Goal: Transaction & Acquisition: Purchase product/service

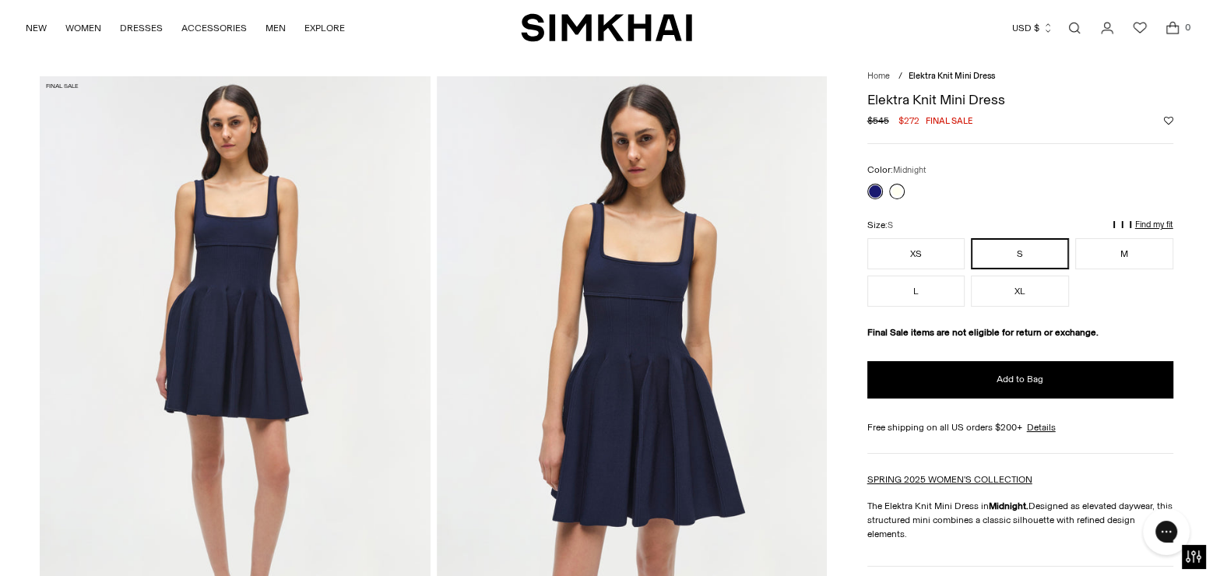
click at [895, 194] on link at bounding box center [897, 192] width 16 height 16
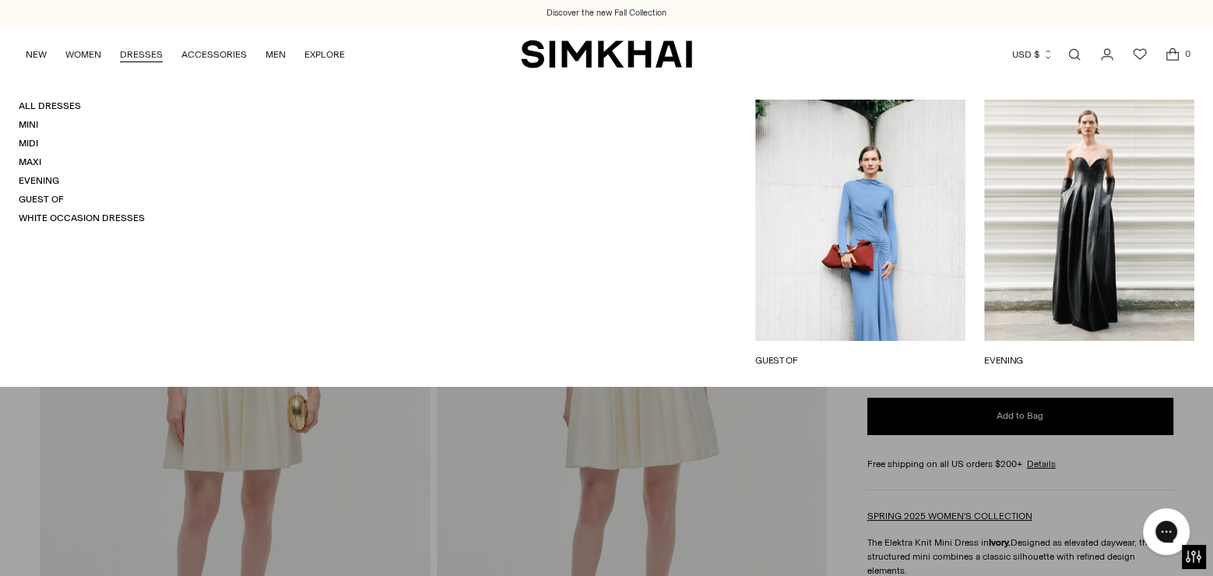
click at [137, 50] on link "DRESSES" at bounding box center [141, 54] width 43 height 34
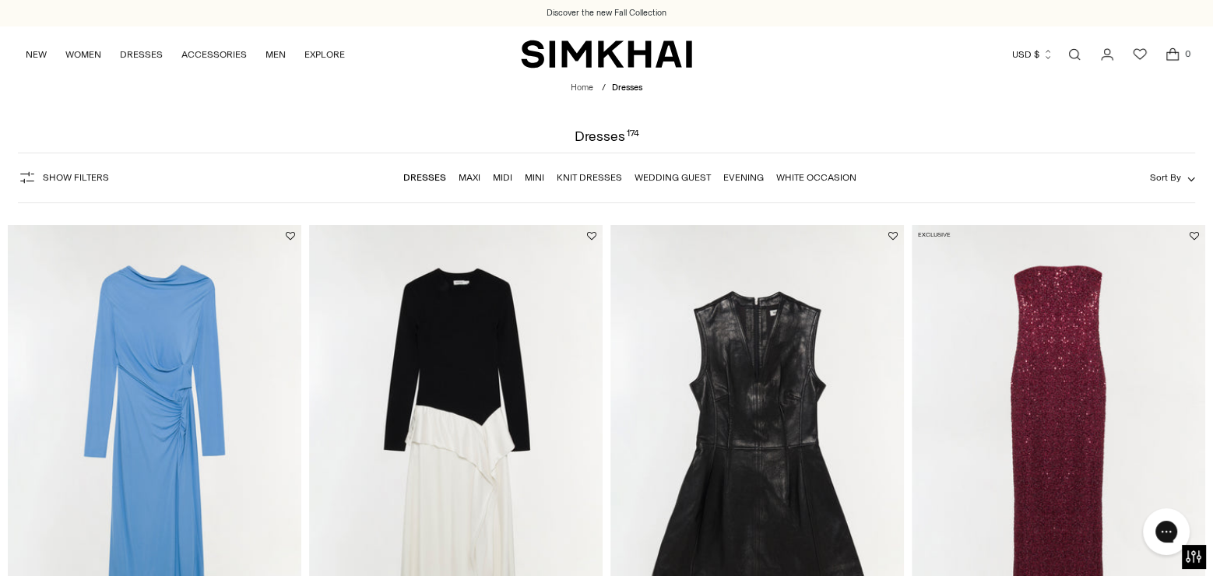
click at [0, 0] on img "Ferrera Draped Jersey Midi Dress" at bounding box center [0, 0] width 0 height 0
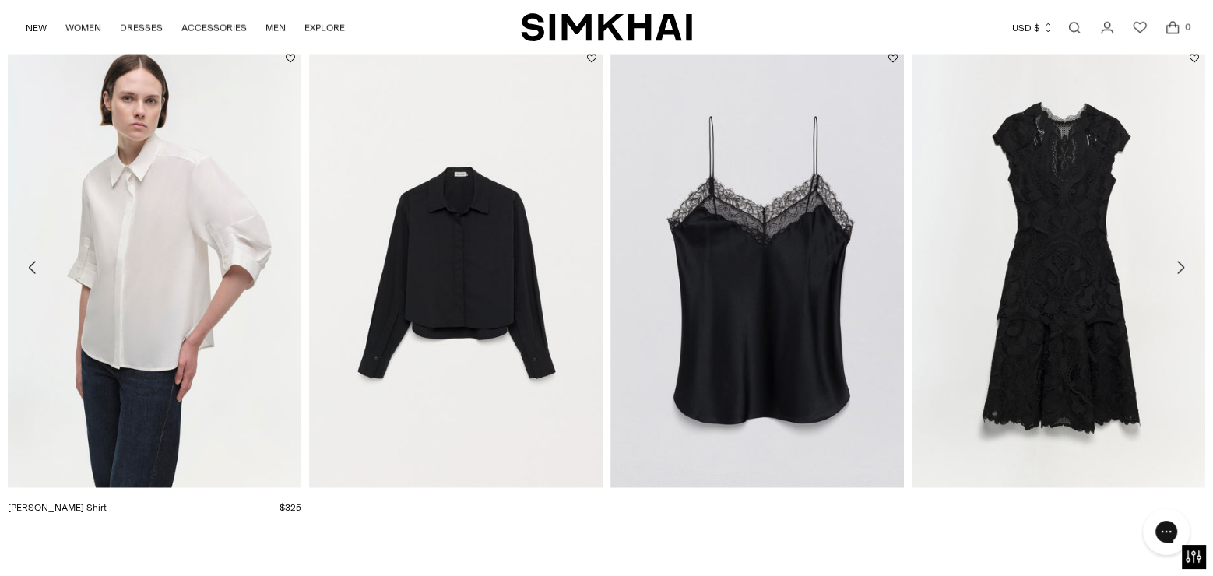
scroll to position [3061, 0]
click at [1180, 263] on icon "Move to next carousel slide" at bounding box center [1180, 268] width 19 height 19
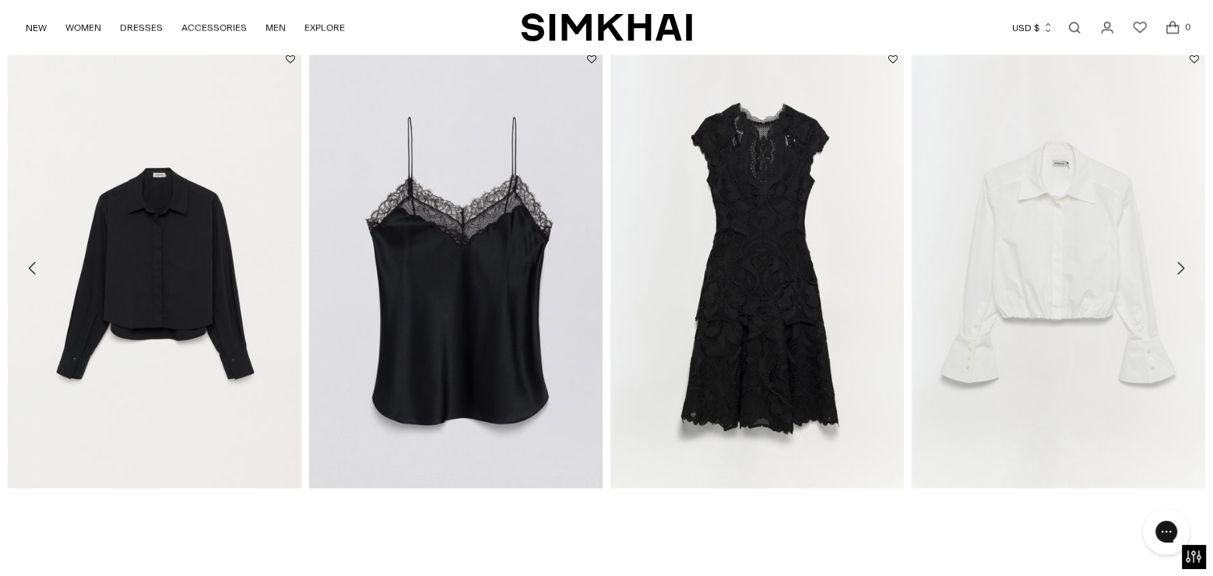
click at [1180, 265] on icon "Move to next carousel slide" at bounding box center [1180, 268] width 19 height 19
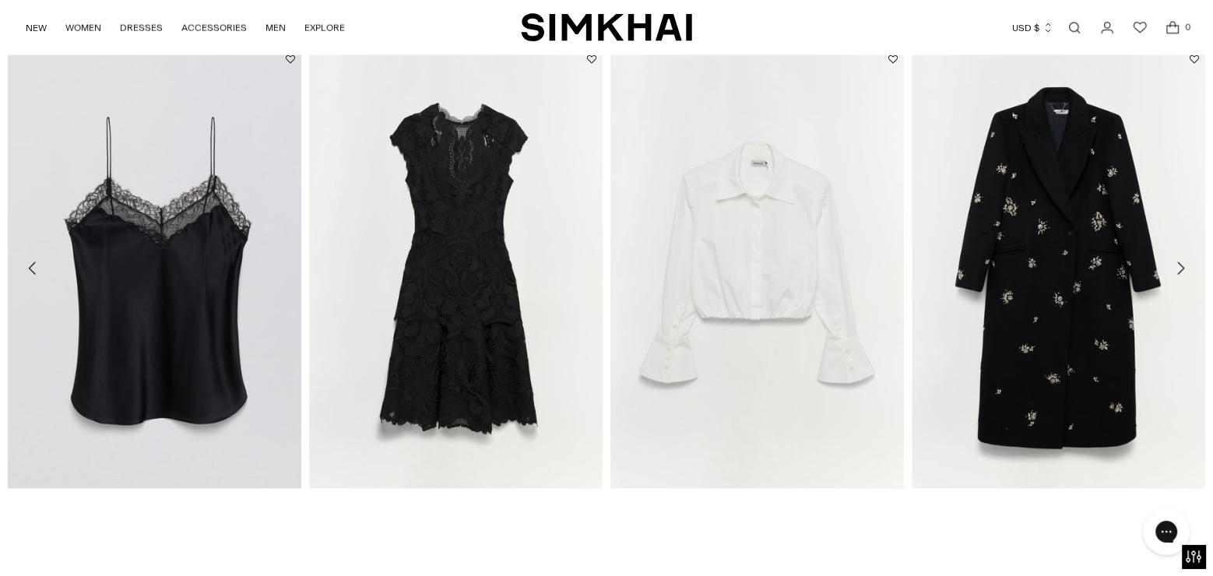
click at [1180, 269] on icon "Move to next carousel slide" at bounding box center [1180, 268] width 19 height 19
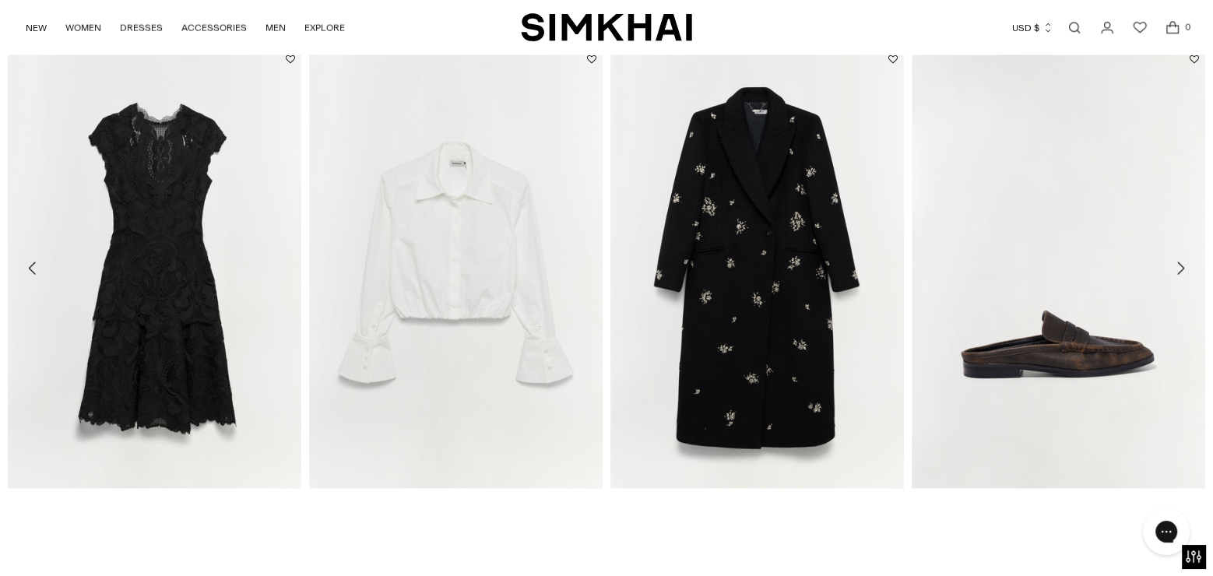
click at [1180, 272] on icon "Move to next carousel slide" at bounding box center [1180, 268] width 19 height 19
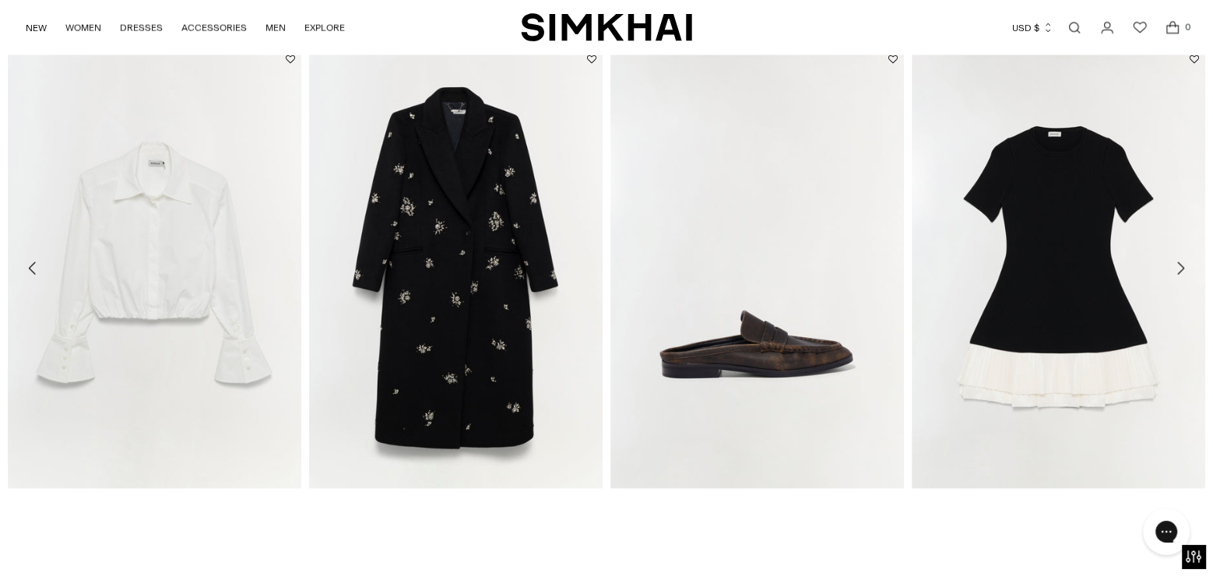
click at [1180, 272] on icon "Move to next carousel slide" at bounding box center [1180, 268] width 19 height 19
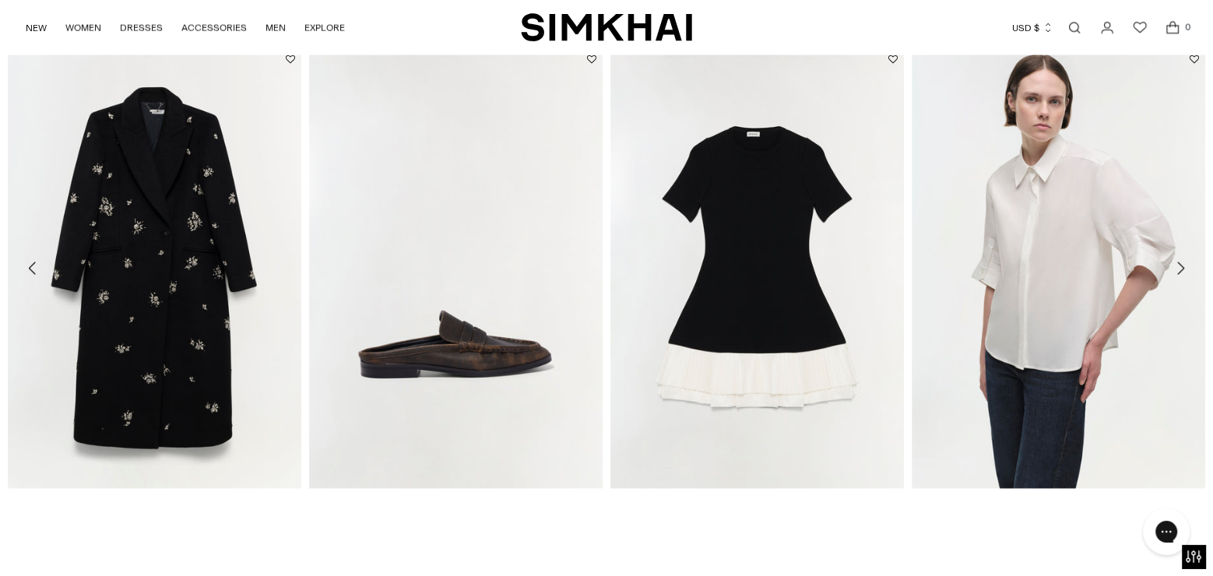
click at [1180, 272] on icon "Move to next carousel slide" at bounding box center [1180, 268] width 19 height 19
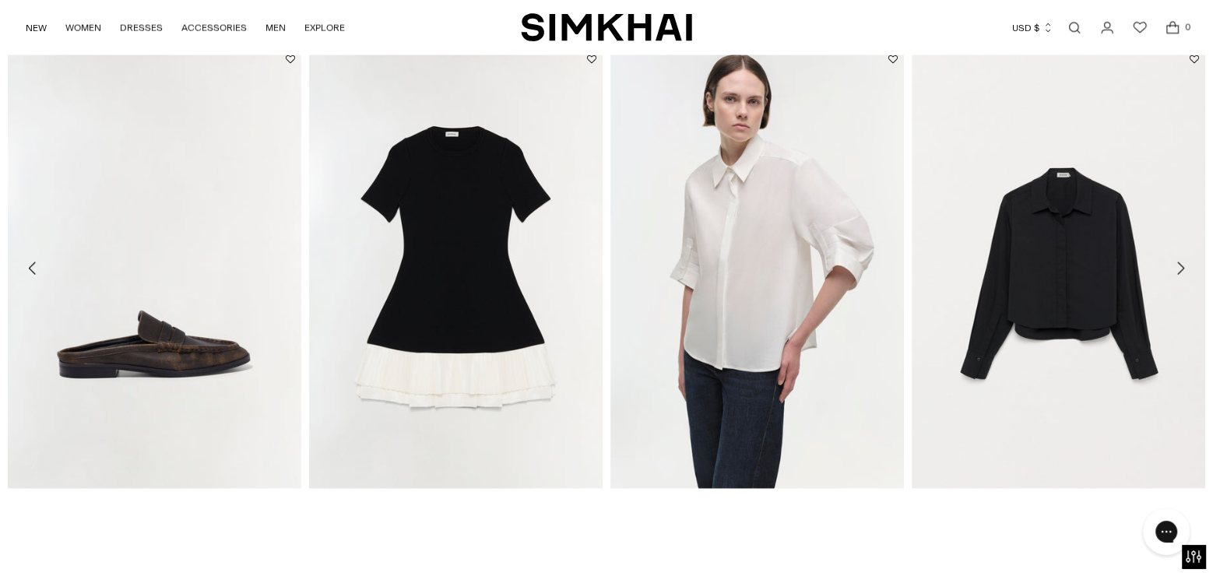
click at [1180, 272] on icon "Move to next carousel slide" at bounding box center [1180, 268] width 19 height 19
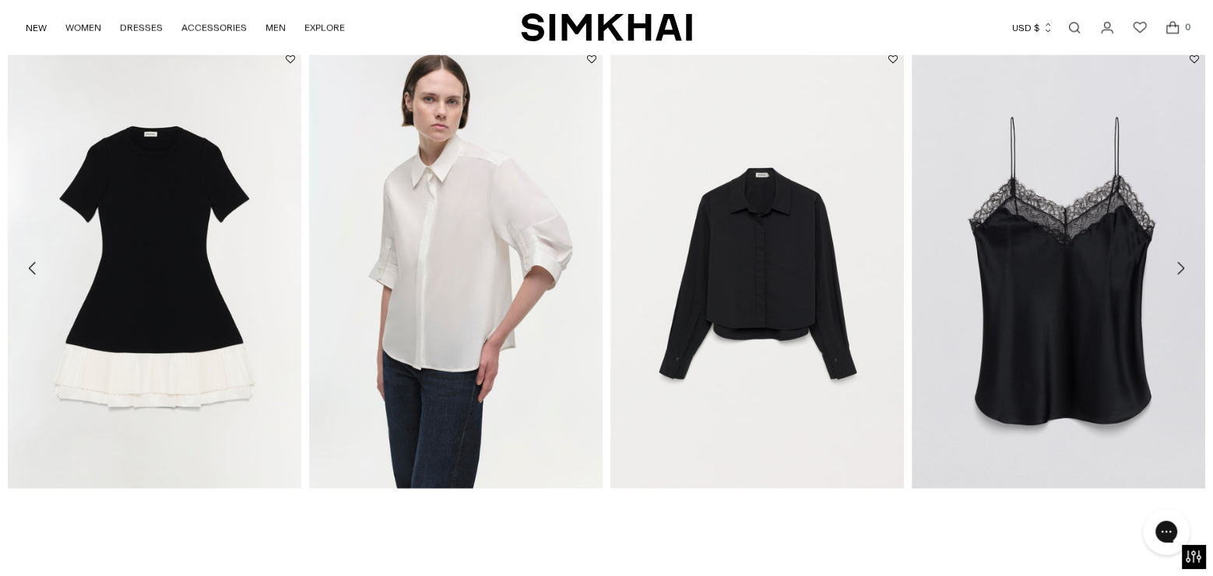
click at [1180, 272] on icon "Move to next carousel slide" at bounding box center [1180, 268] width 19 height 19
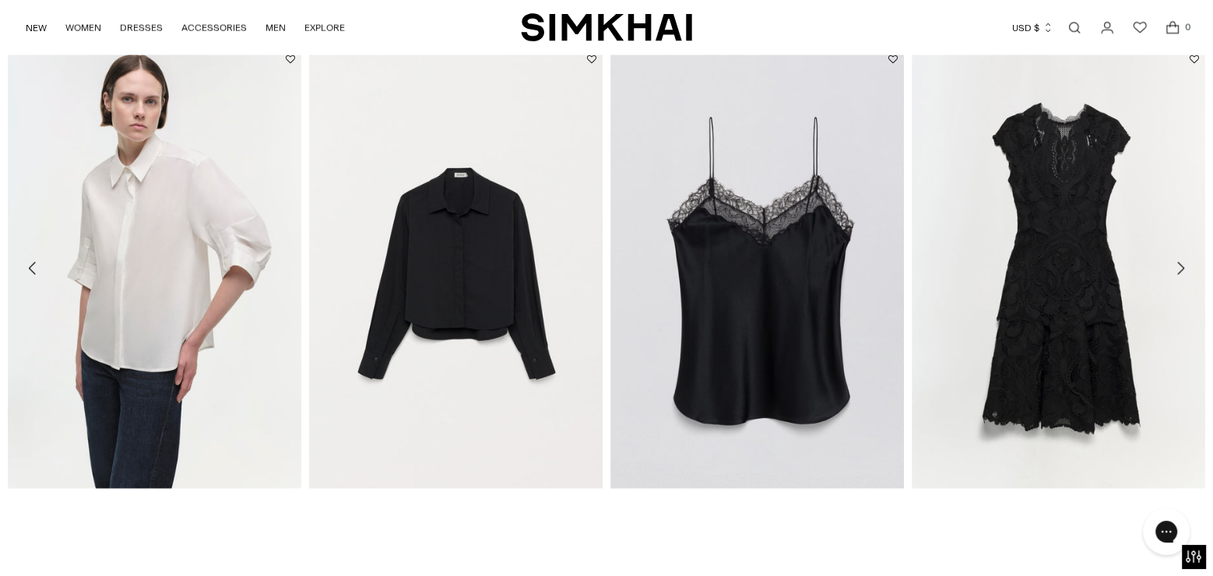
click at [1180, 272] on icon "Move to next carousel slide" at bounding box center [1180, 268] width 19 height 19
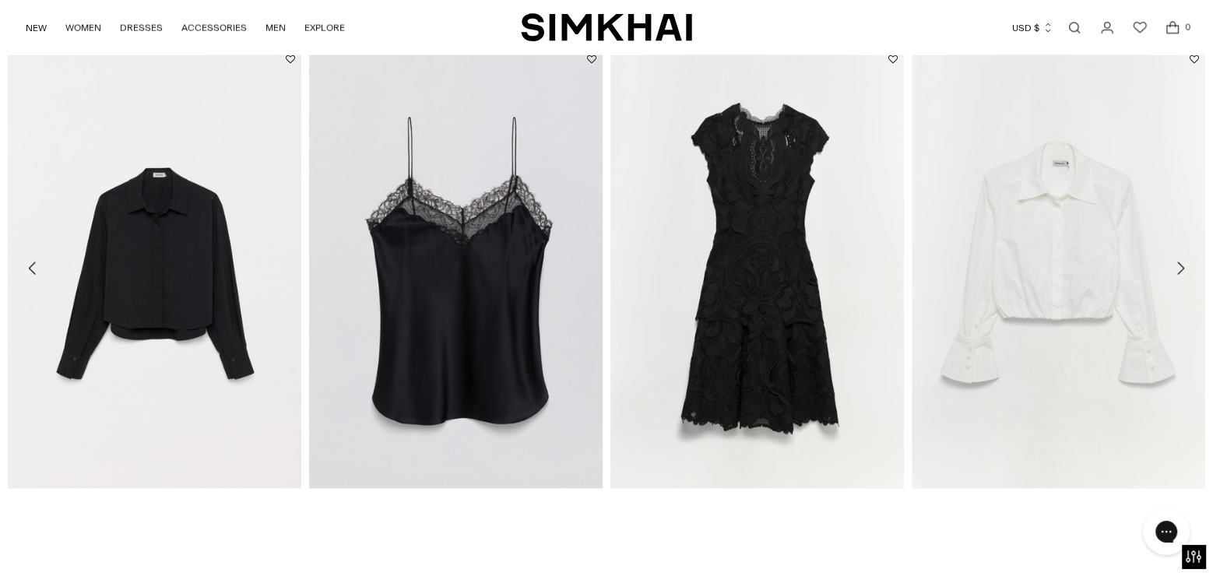
click at [1180, 272] on icon "Move to next carousel slide" at bounding box center [1180, 268] width 19 height 19
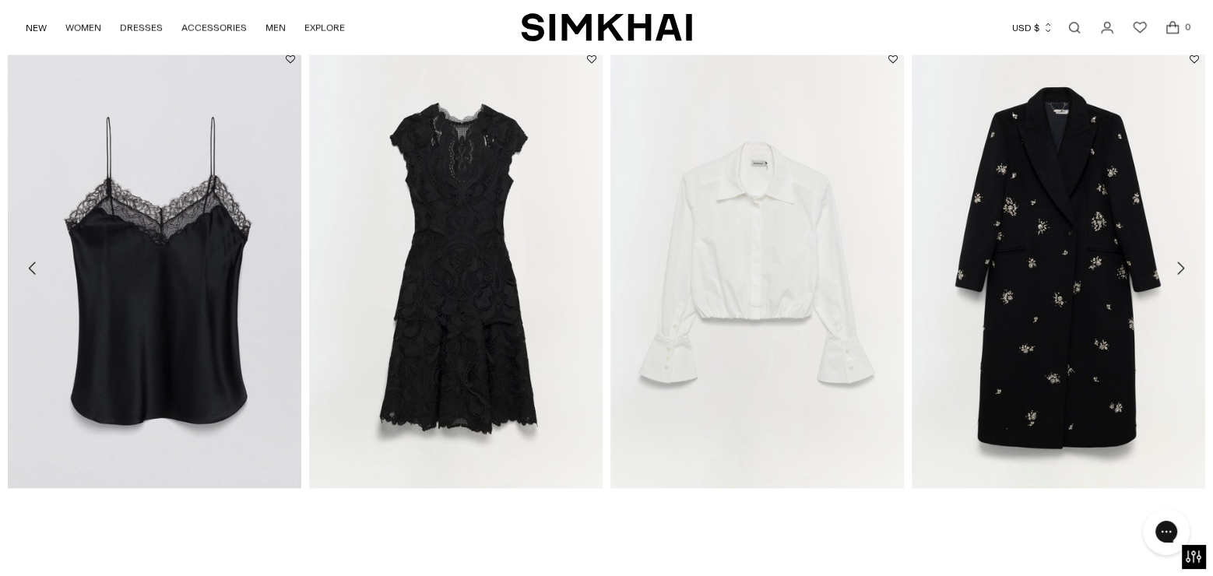
click at [1180, 272] on icon "Move to next carousel slide" at bounding box center [1180, 268] width 19 height 19
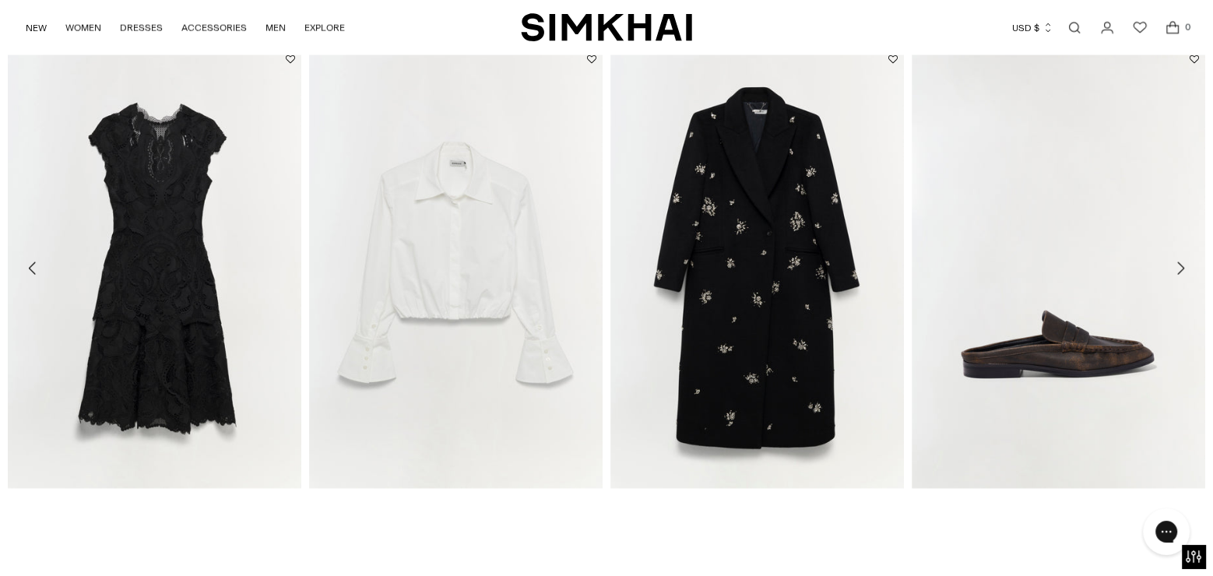
click at [1180, 272] on icon "Move to next carousel slide" at bounding box center [1180, 268] width 19 height 19
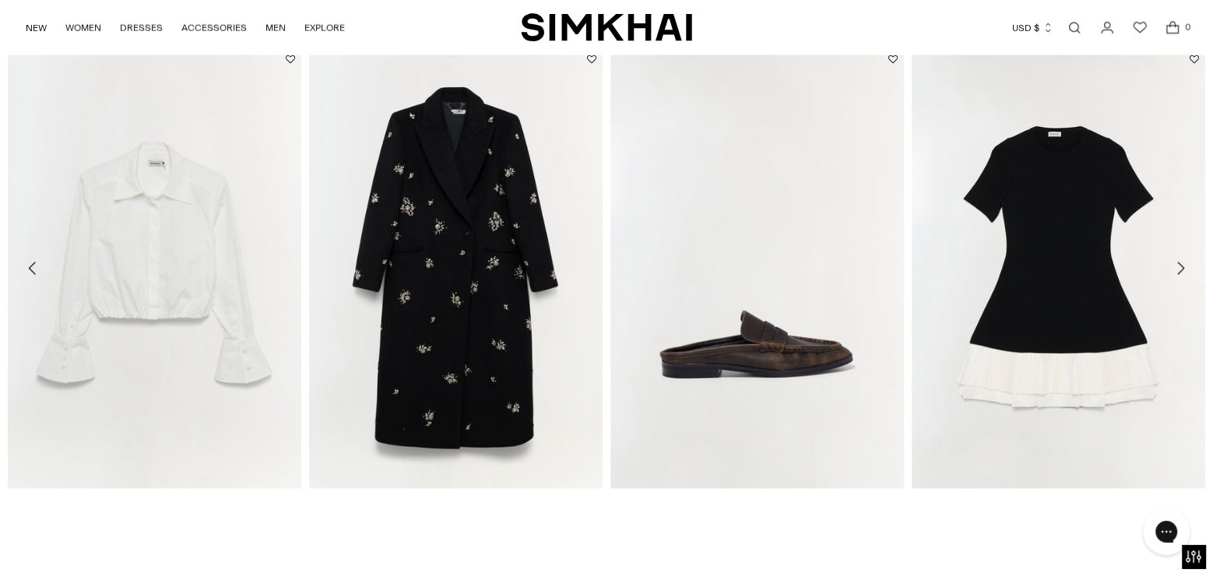
click at [1180, 272] on icon "Move to next carousel slide" at bounding box center [1180, 268] width 19 height 19
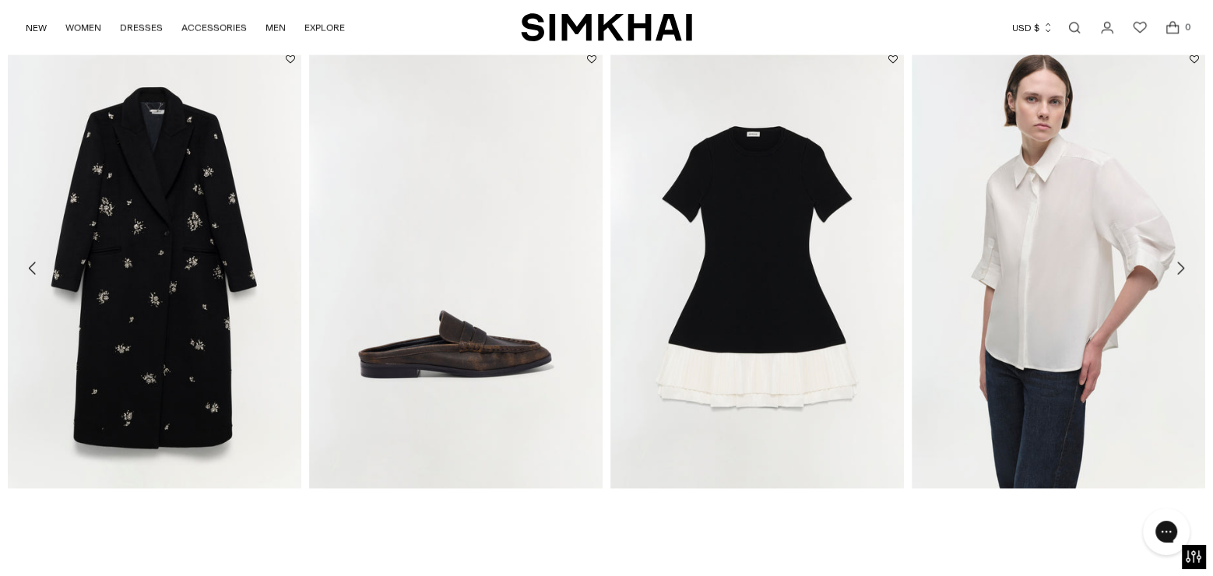
click at [1180, 272] on icon "Move to next carousel slide" at bounding box center [1180, 268] width 19 height 19
